Goal: Go to known website: Access a specific website the user already knows

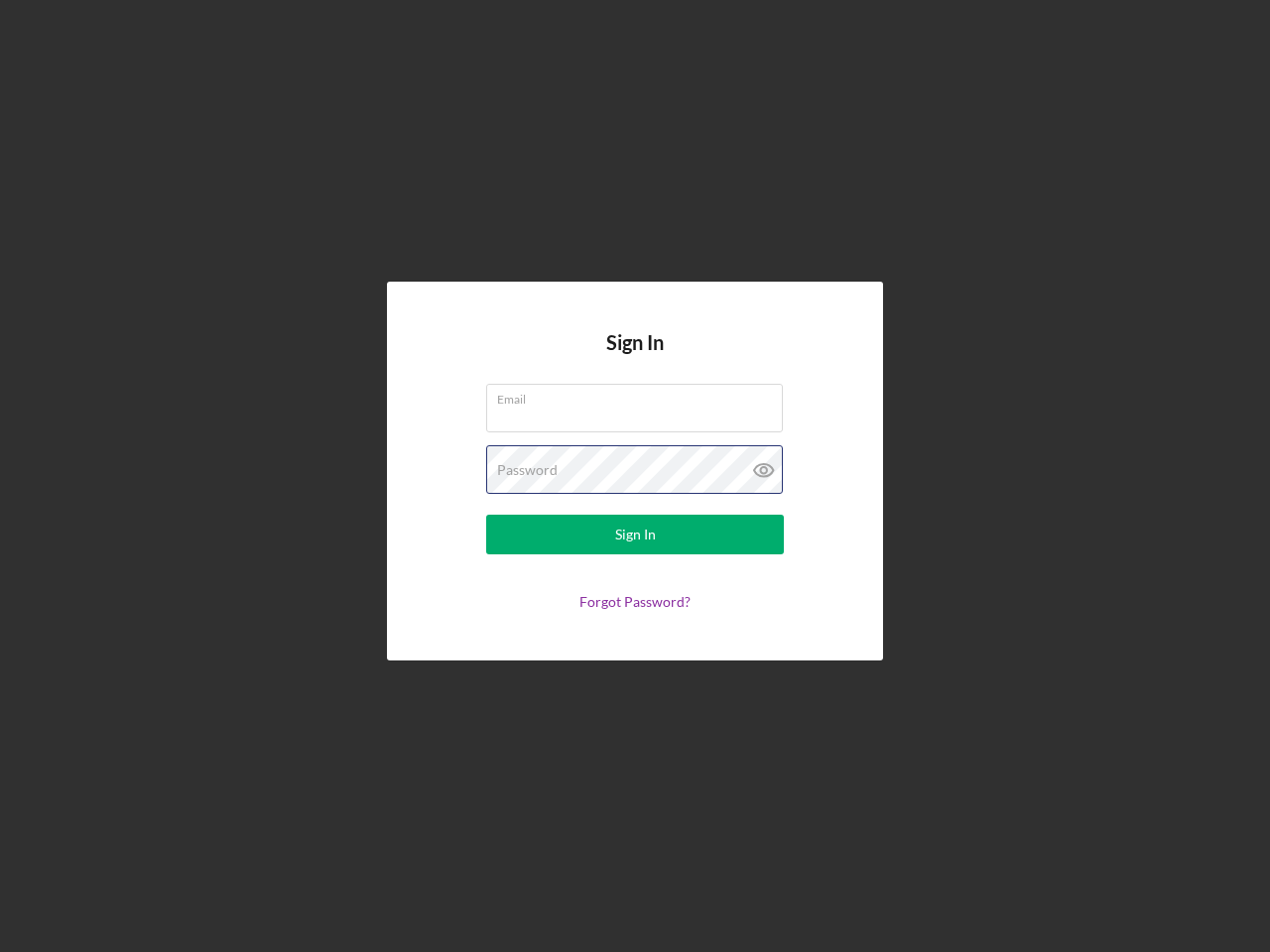
click at [635, 476] on div "Password" at bounding box center [635, 471] width 298 height 50
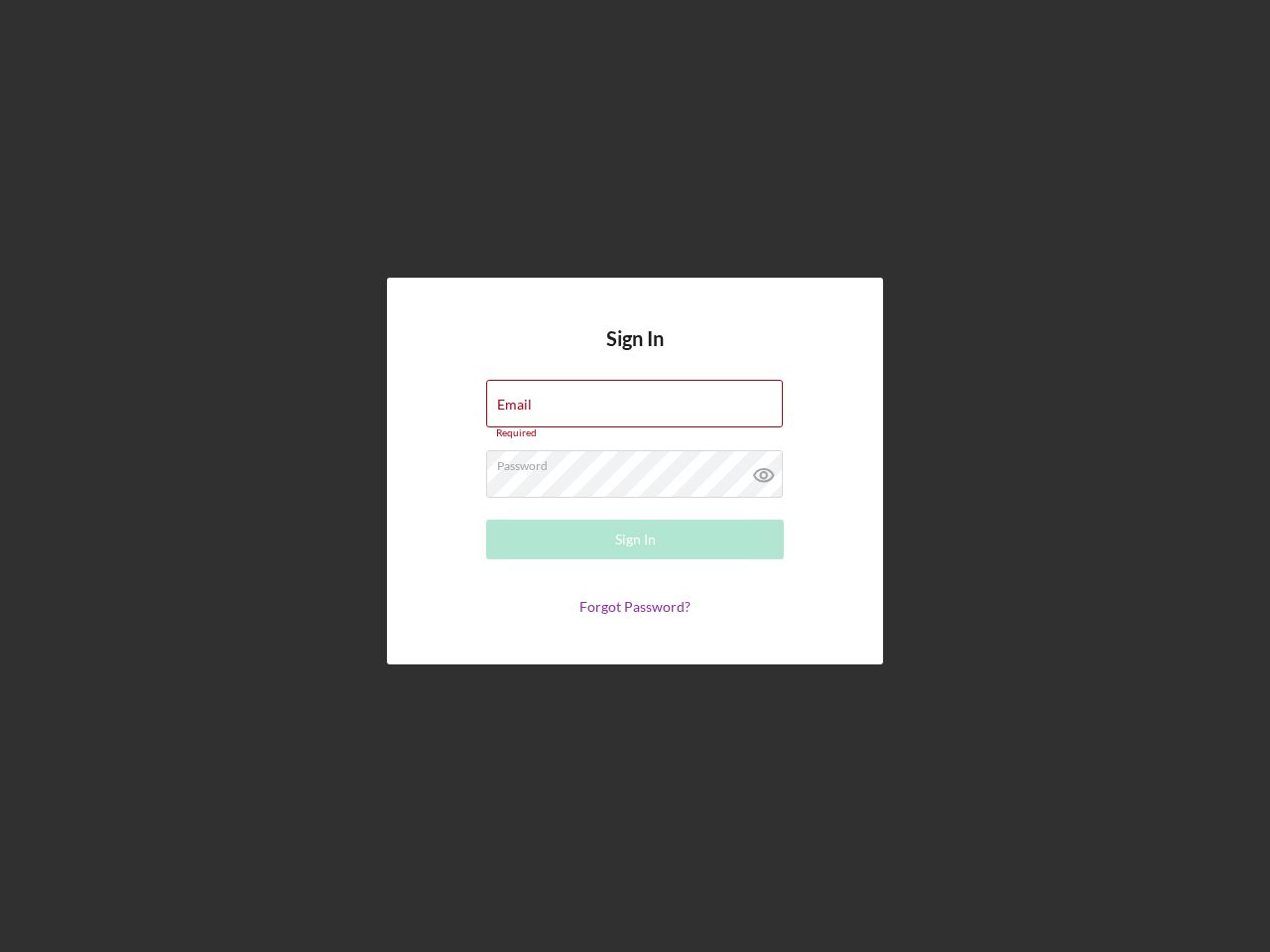
click at [763, 471] on icon at bounding box center [764, 476] width 50 height 50
